Goal: Transaction & Acquisition: Purchase product/service

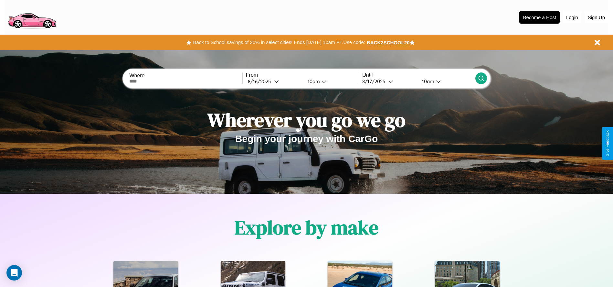
click at [186, 81] on input "text" at bounding box center [185, 81] width 113 height 5
type input "*********"
click at [274, 81] on div "8 / 16 / 2025" at bounding box center [261, 81] width 26 height 6
select select "*"
select select "****"
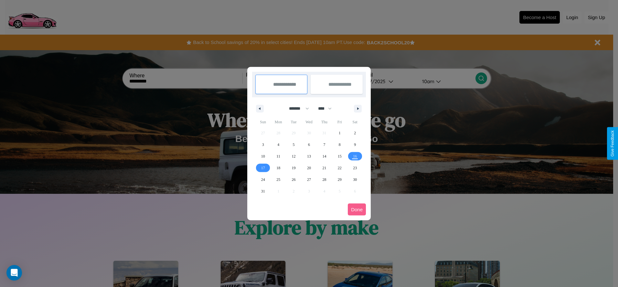
click at [296, 108] on select "******* ******** ***** ***** *** **** **** ****** ********* ******* ******** **…" at bounding box center [297, 108] width 27 height 11
select select "**"
click at [263, 144] on span "2" at bounding box center [263, 145] width 2 height 12
type input "**********"
click at [278, 144] on span "3" at bounding box center [278, 145] width 2 height 12
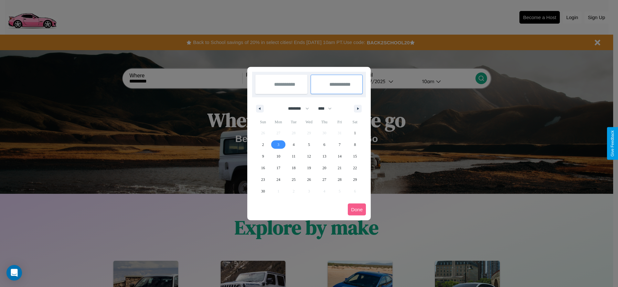
type input "**********"
click at [357, 209] on button "Done" at bounding box center [357, 209] width 18 height 12
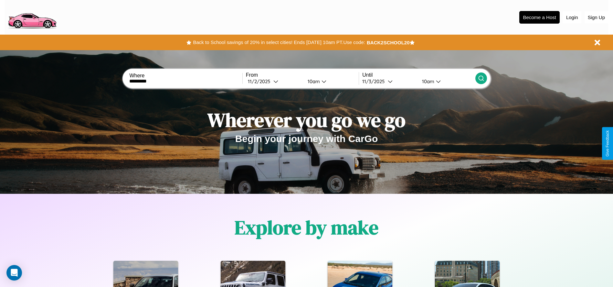
click at [481, 78] on icon at bounding box center [481, 78] width 6 height 6
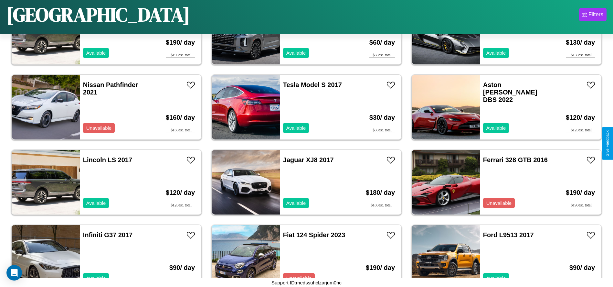
scroll to position [222, 0]
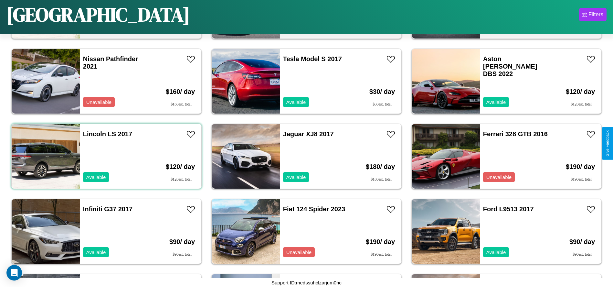
click at [106, 156] on div "Lincoln LS 2017 Available" at bounding box center [117, 156] width 75 height 65
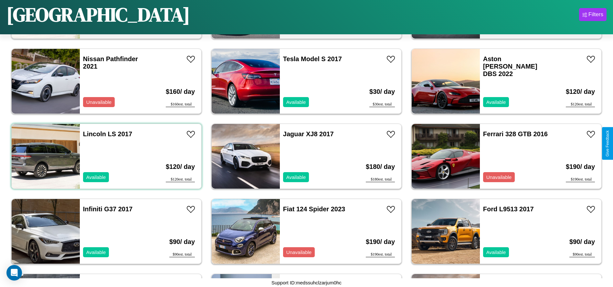
click at [106, 156] on div "Lincoln LS 2017 Available" at bounding box center [117, 156] width 75 height 65
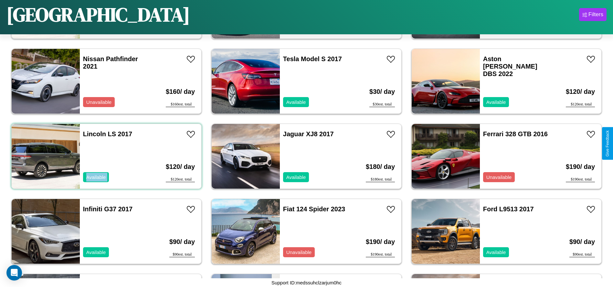
click at [106, 156] on div "Lincoln LS 2017 Available" at bounding box center [117, 156] width 75 height 65
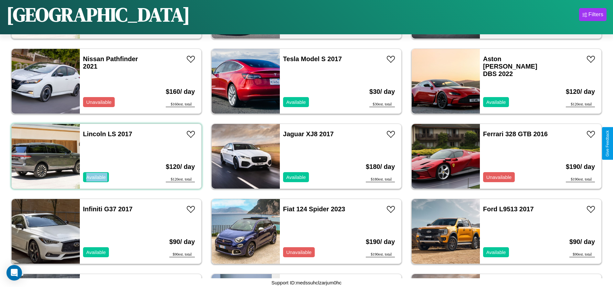
click at [106, 156] on div "Lincoln LS 2017 Available" at bounding box center [117, 156] width 75 height 65
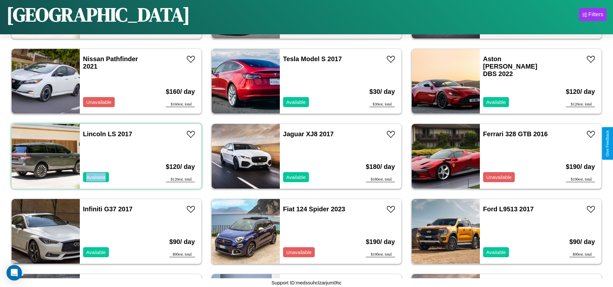
click at [106, 156] on div "Lincoln LS 2017 Available" at bounding box center [117, 156] width 75 height 65
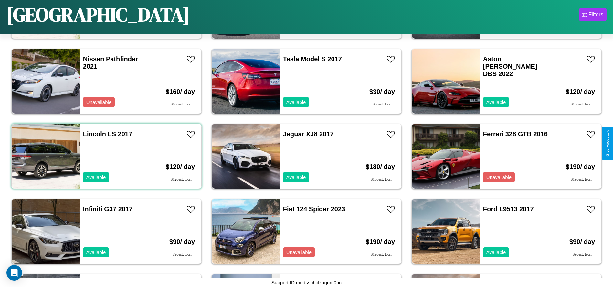
click at [94, 134] on link "Lincoln LS 2017" at bounding box center [107, 133] width 49 height 7
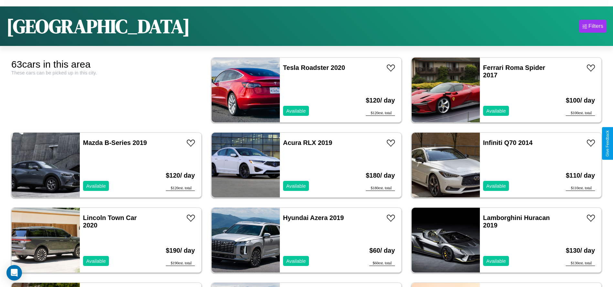
scroll to position [40, 0]
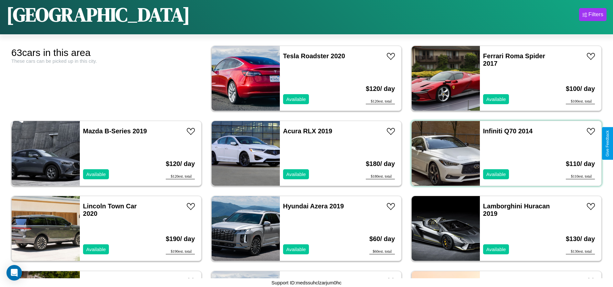
click at [502, 153] on div "Infiniti Q70 2014 Available" at bounding box center [517, 153] width 75 height 65
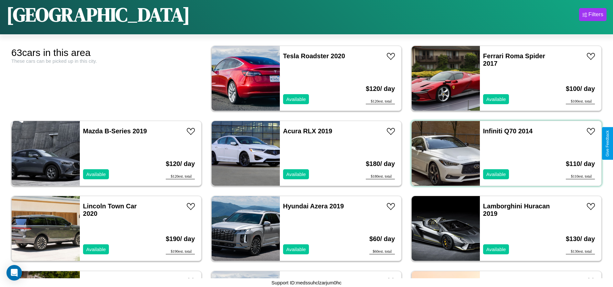
click at [502, 153] on div "Infiniti Q70 2014 Available" at bounding box center [517, 153] width 75 height 65
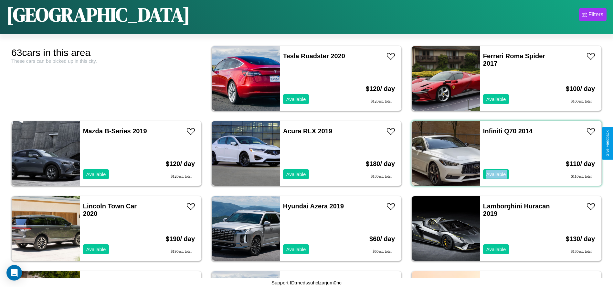
click at [502, 153] on div "Infiniti Q70 2014 Available" at bounding box center [517, 153] width 75 height 65
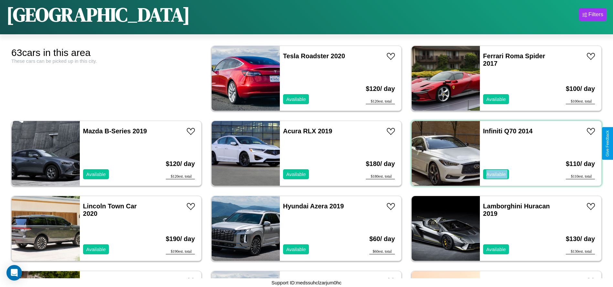
click at [502, 153] on div "Infiniti Q70 2014 Available" at bounding box center [517, 153] width 75 height 65
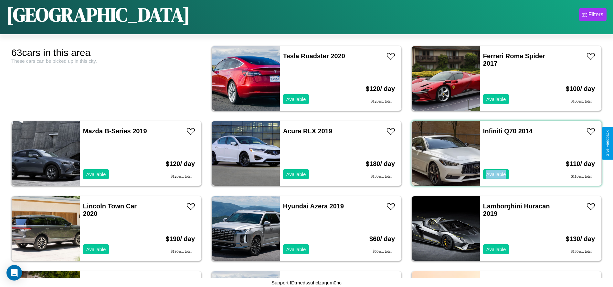
click at [502, 153] on div "Infiniti Q70 2014 Available" at bounding box center [517, 153] width 75 height 65
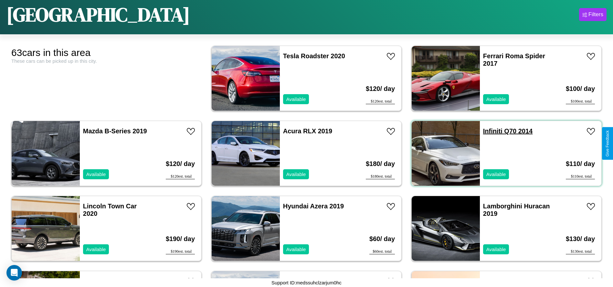
click at [489, 131] on link "Infiniti Q70 2014" at bounding box center [507, 130] width 49 height 7
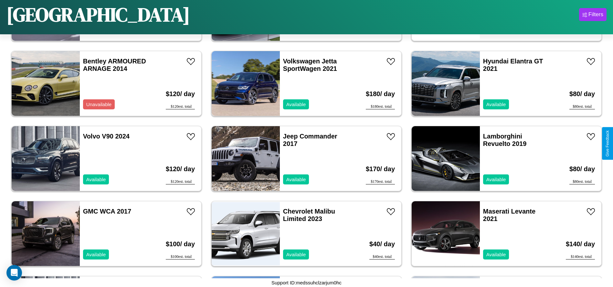
scroll to position [897, 0]
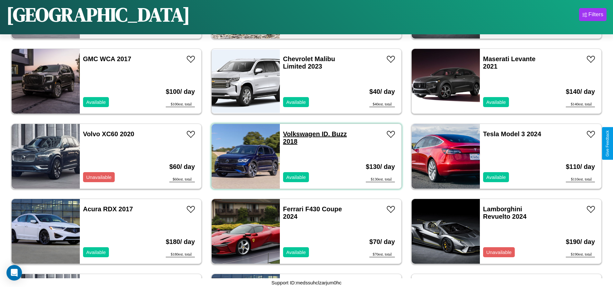
click at [299, 134] on link "Volkswagen ID. Buzz 2018" at bounding box center [315, 137] width 64 height 15
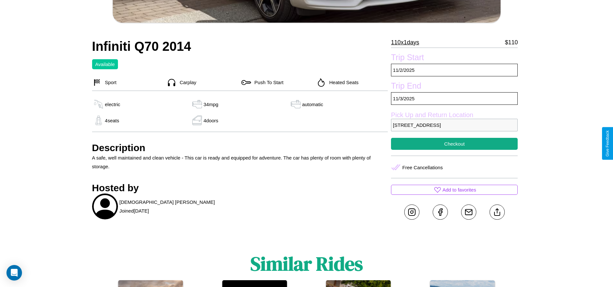
scroll to position [230, 0]
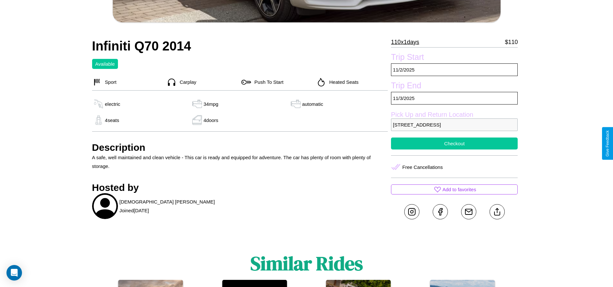
click at [454, 143] on button "Checkout" at bounding box center [454, 143] width 127 height 12
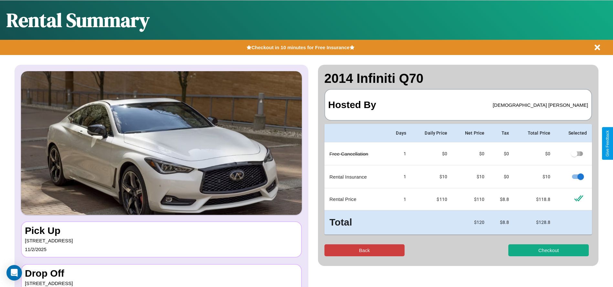
click at [364, 250] on button "Back" at bounding box center [364, 250] width 80 height 12
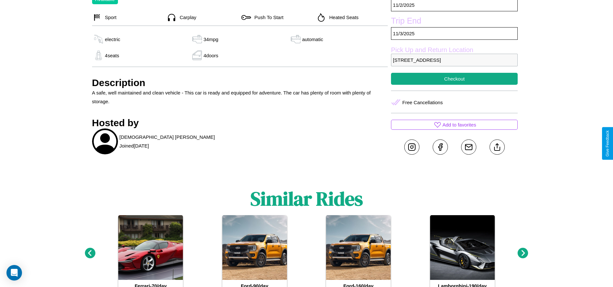
scroll to position [299, 0]
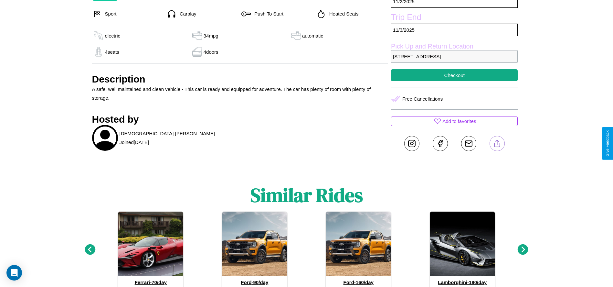
click at [497, 143] on line at bounding box center [497, 142] width 0 height 5
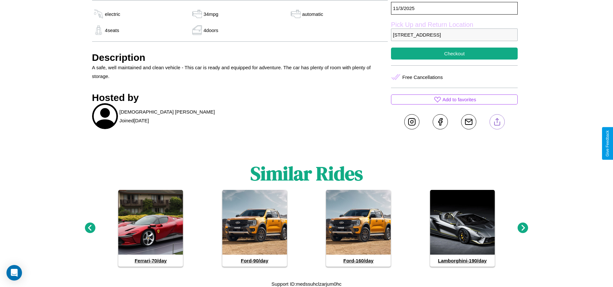
scroll to position [321, 0]
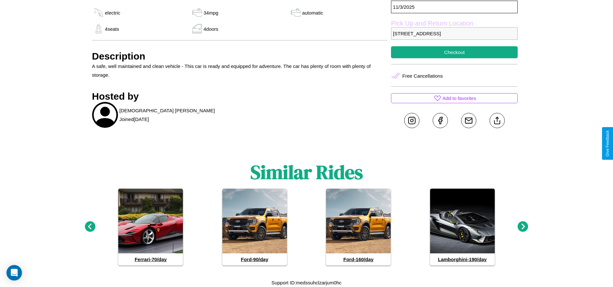
click at [523, 226] on icon at bounding box center [523, 226] width 11 height 11
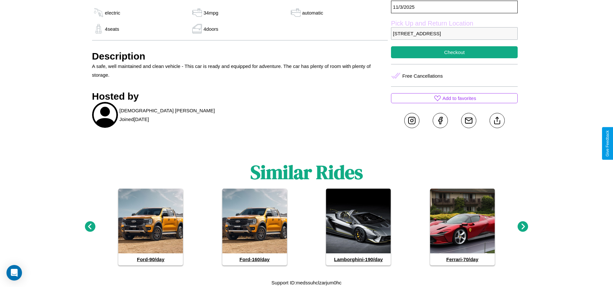
click at [523, 226] on icon at bounding box center [523, 226] width 11 height 11
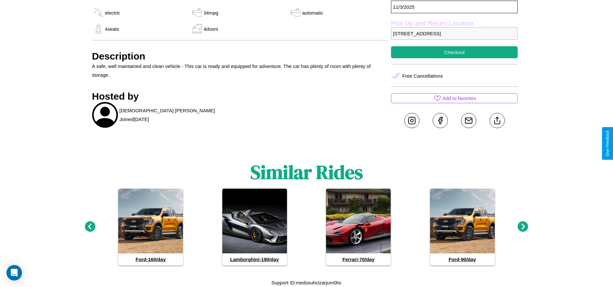
click at [90, 226] on icon at bounding box center [90, 226] width 11 height 11
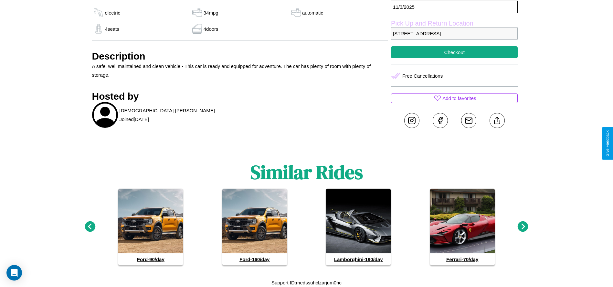
click at [523, 226] on icon at bounding box center [523, 226] width 11 height 11
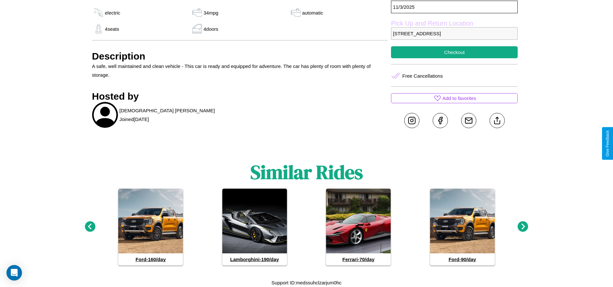
click at [523, 226] on icon at bounding box center [523, 226] width 11 height 11
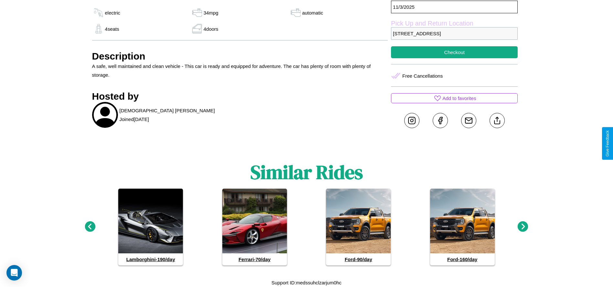
scroll to position [276, 0]
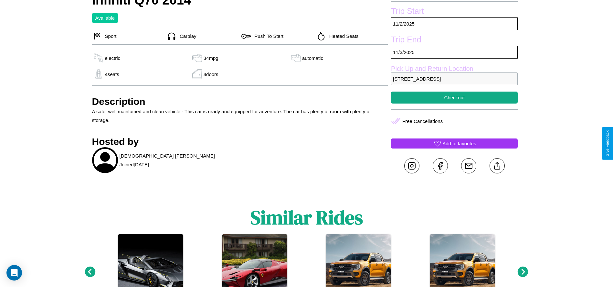
click at [454, 143] on p "Add to favorites" at bounding box center [459, 143] width 34 height 9
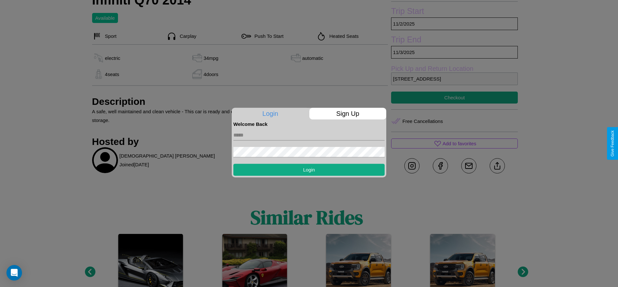
click at [347, 113] on p "Sign Up" at bounding box center [347, 114] width 77 height 12
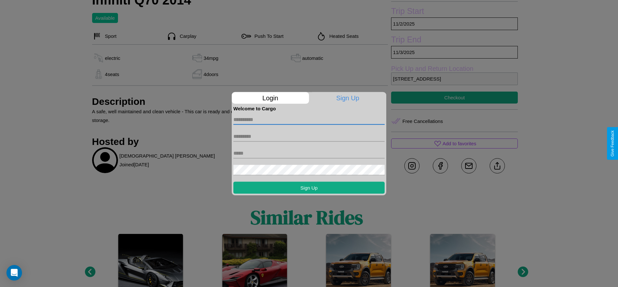
click at [309, 119] on input "text" at bounding box center [308, 119] width 151 height 10
type input "*****"
click at [309, 136] on input "text" at bounding box center [308, 136] width 151 height 10
type input "*****"
click at [309, 153] on input "text" at bounding box center [308, 153] width 151 height 10
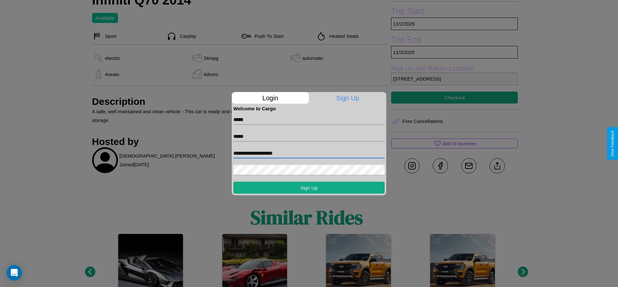
type input "**********"
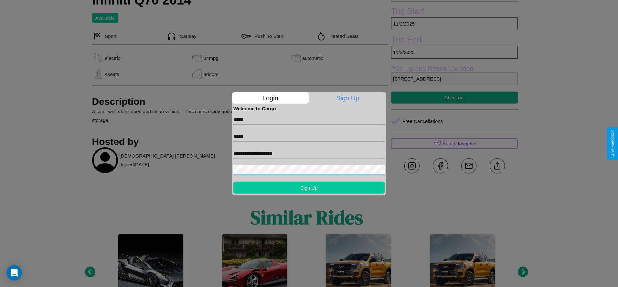
click at [309, 187] on button "Sign Up" at bounding box center [308, 187] width 151 height 12
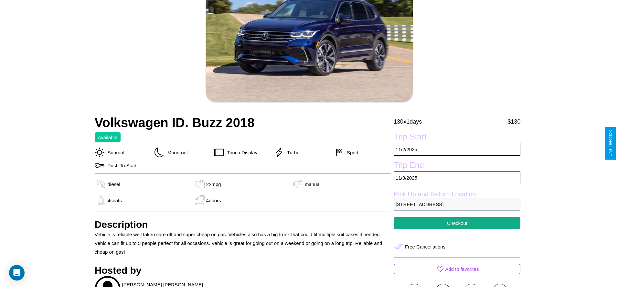
scroll to position [93, 0]
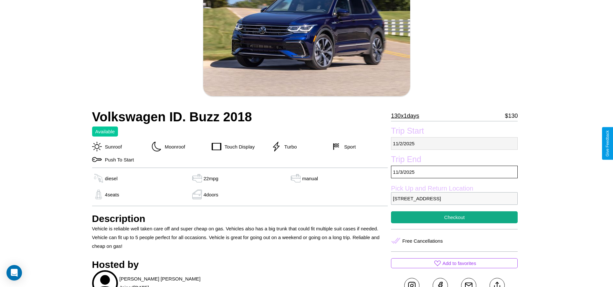
click at [454, 143] on p "[DATE]" at bounding box center [454, 143] width 127 height 13
select select "*"
select select "****"
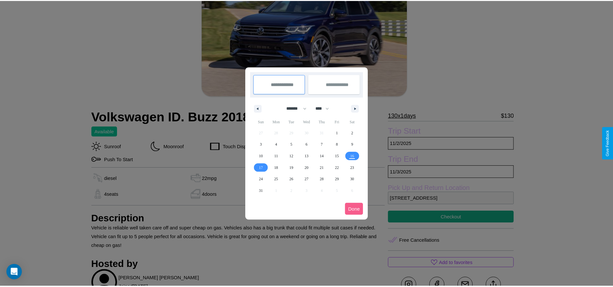
scroll to position [0, 0]
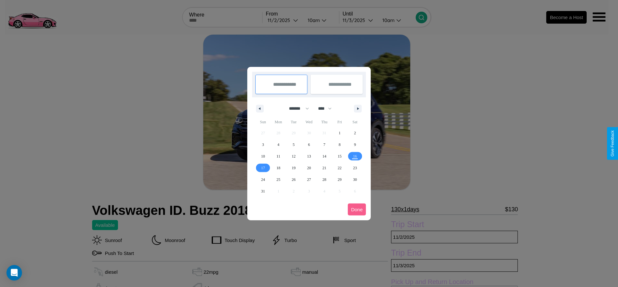
click at [284, 20] on div at bounding box center [309, 143] width 618 height 287
